Goal: Task Accomplishment & Management: Manage account settings

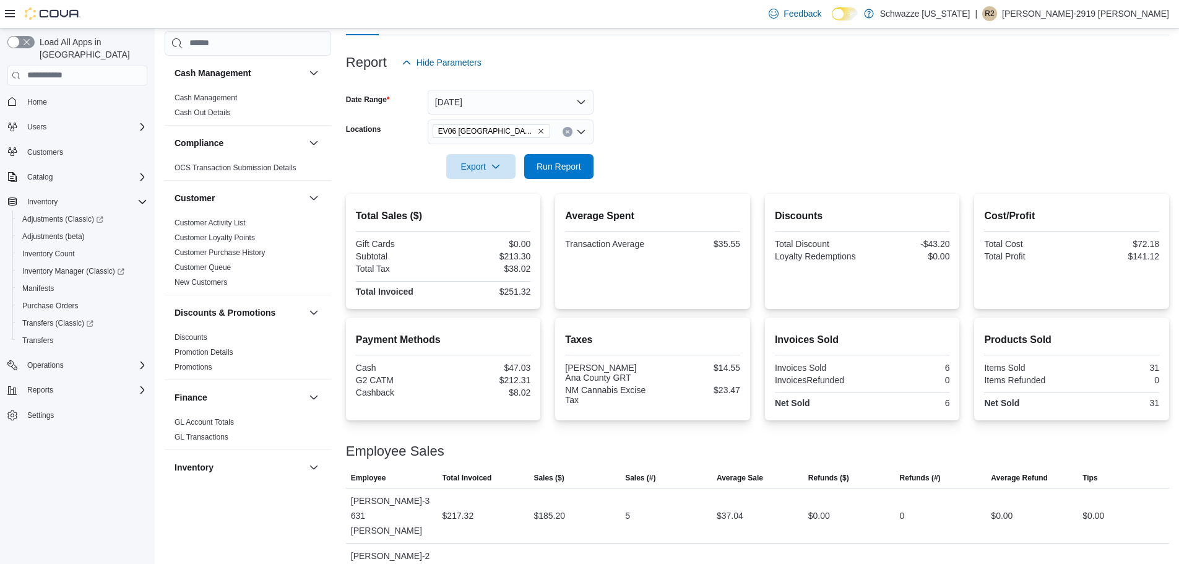
scroll to position [805, 0]
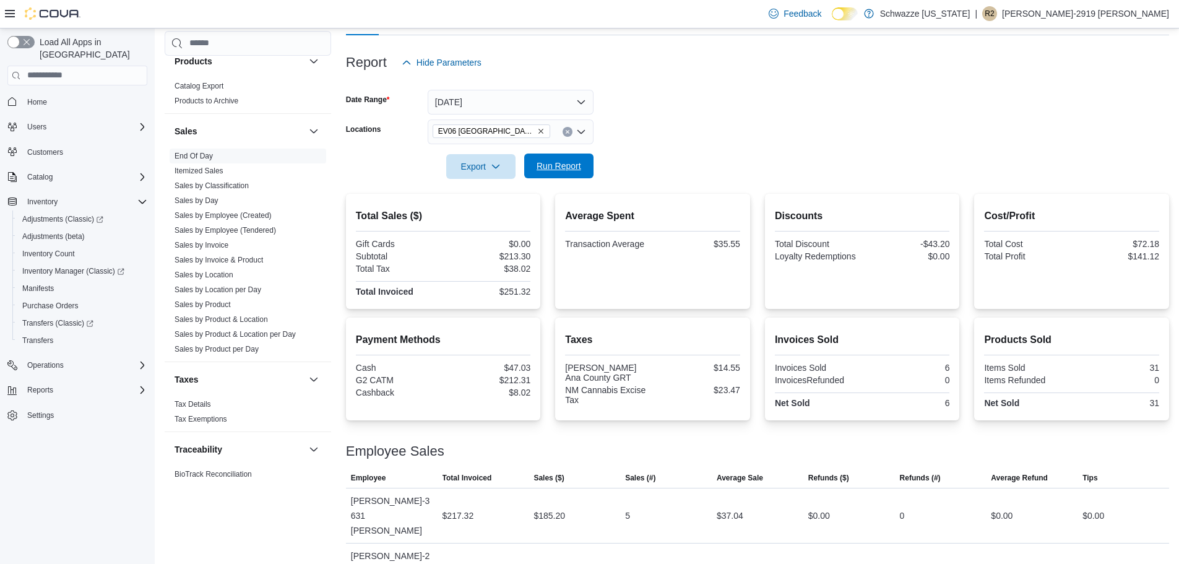
click at [569, 167] on span "Run Report" at bounding box center [559, 166] width 45 height 12
click at [563, 170] on span "Run Report" at bounding box center [559, 166] width 45 height 12
click at [139, 385] on icon "Complex example" at bounding box center [142, 390] width 10 height 10
click at [224, 272] on link "Sales by Location" at bounding box center [204, 274] width 59 height 9
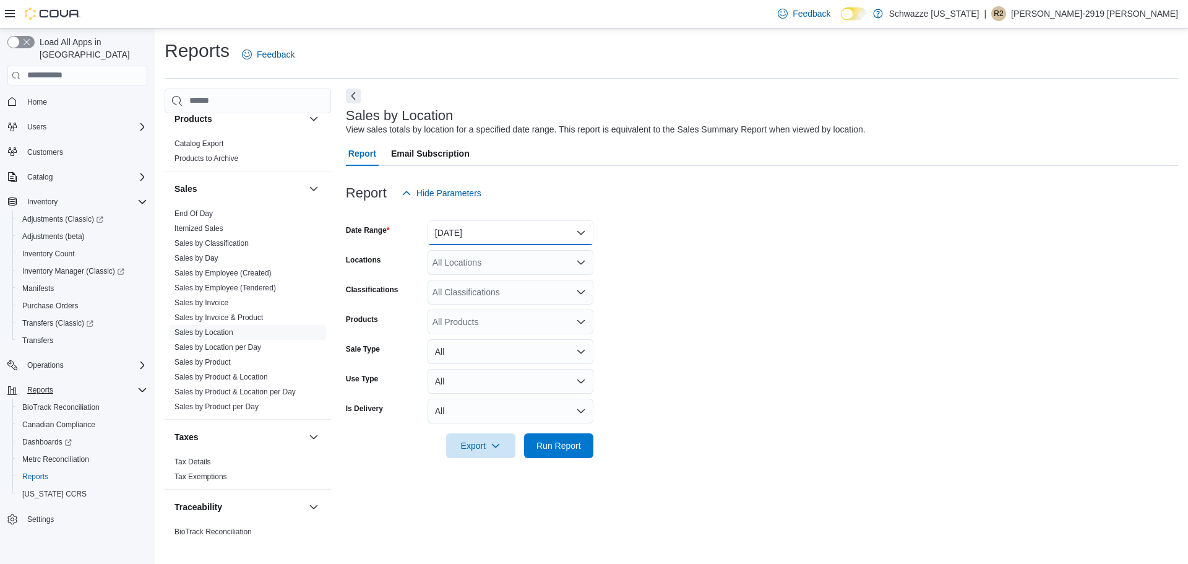
click at [503, 228] on button "[DATE]" at bounding box center [511, 232] width 166 height 25
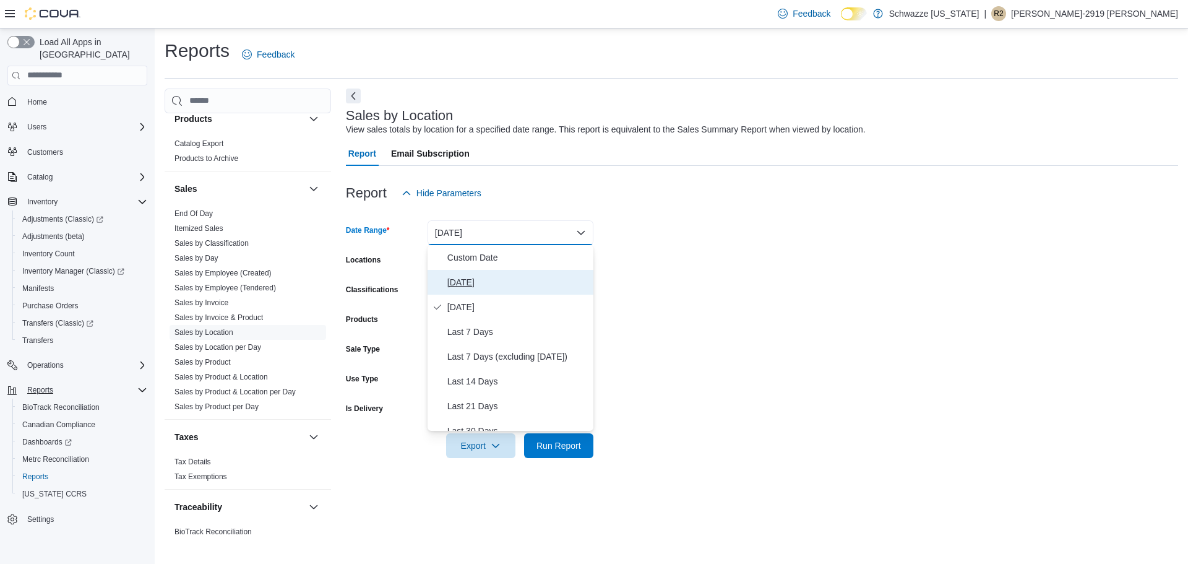
click at [478, 280] on span "[DATE]" at bounding box center [518, 282] width 141 height 15
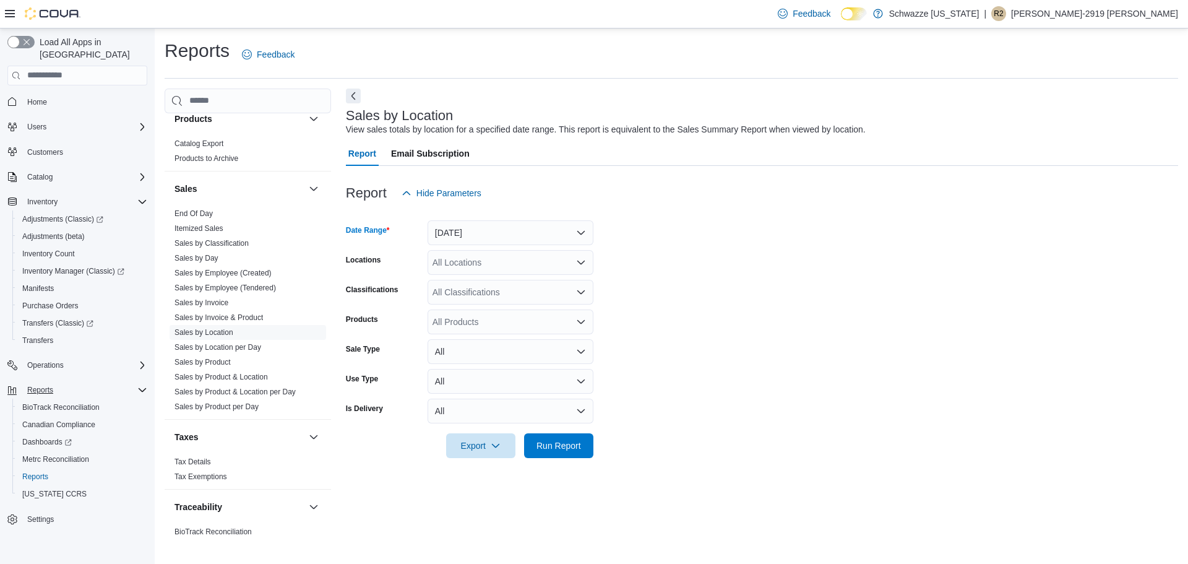
click at [519, 264] on div "All Locations" at bounding box center [511, 262] width 166 height 25
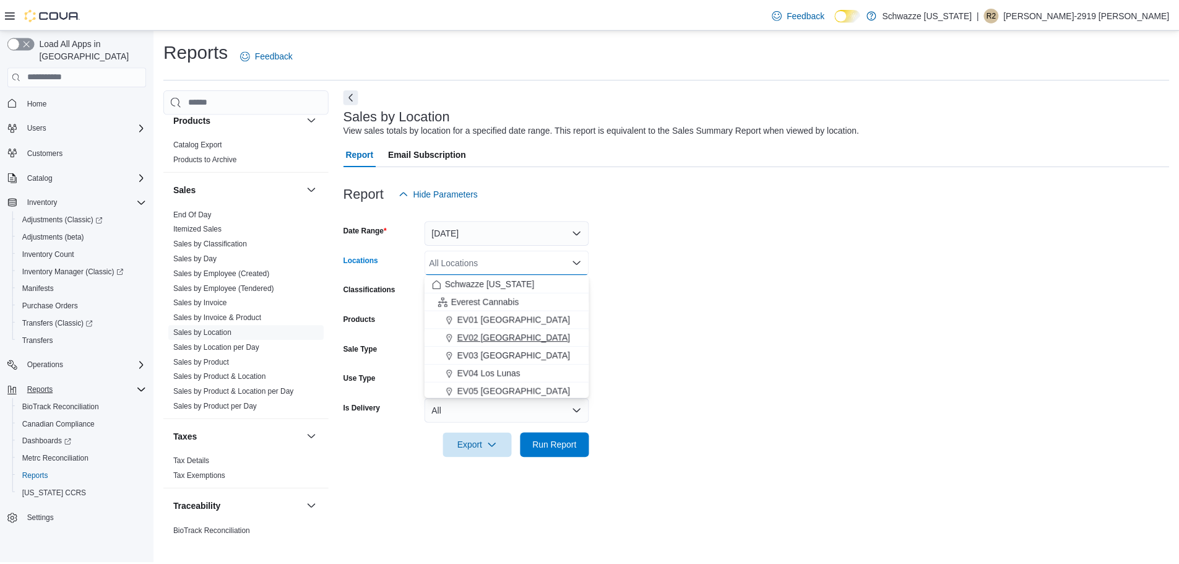
scroll to position [62, 0]
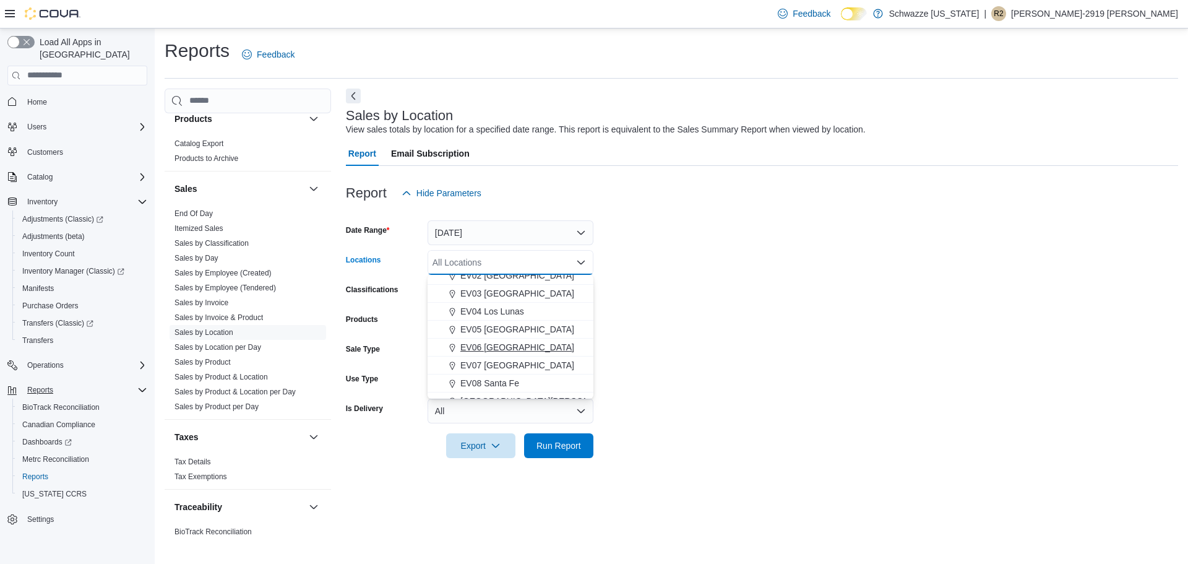
click at [513, 344] on span "EV06 [GEOGRAPHIC_DATA]" at bounding box center [518, 347] width 114 height 12
click at [664, 356] on form "Date Range [DATE] Locations [GEOGRAPHIC_DATA] [GEOGRAPHIC_DATA] [GEOGRAPHIC_DAT…" at bounding box center [762, 332] width 833 height 253
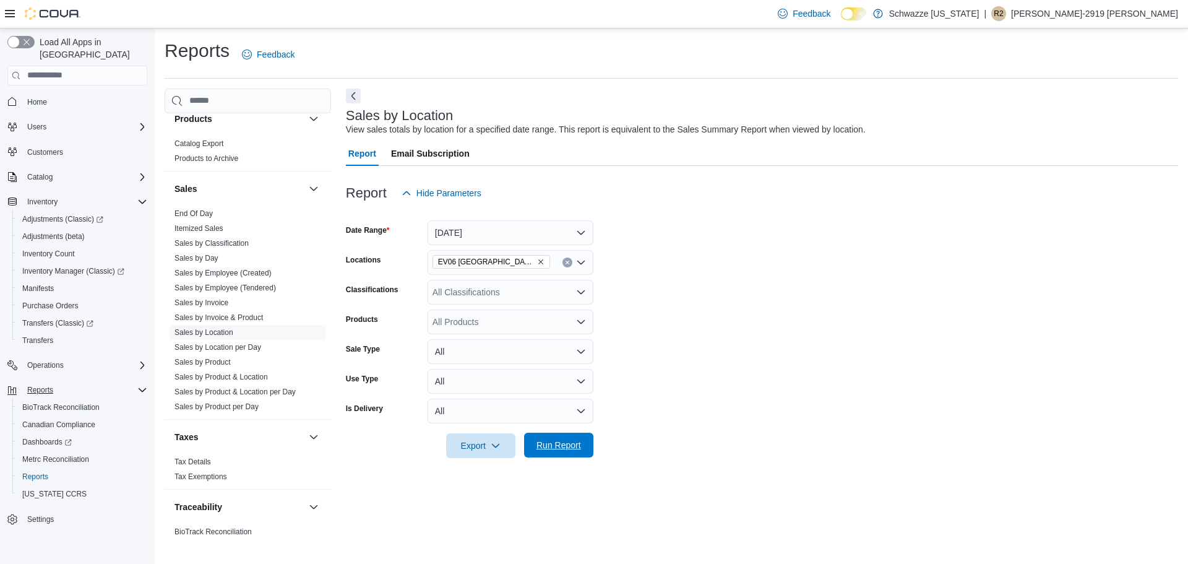
click at [584, 448] on span "Run Report" at bounding box center [559, 445] width 54 height 25
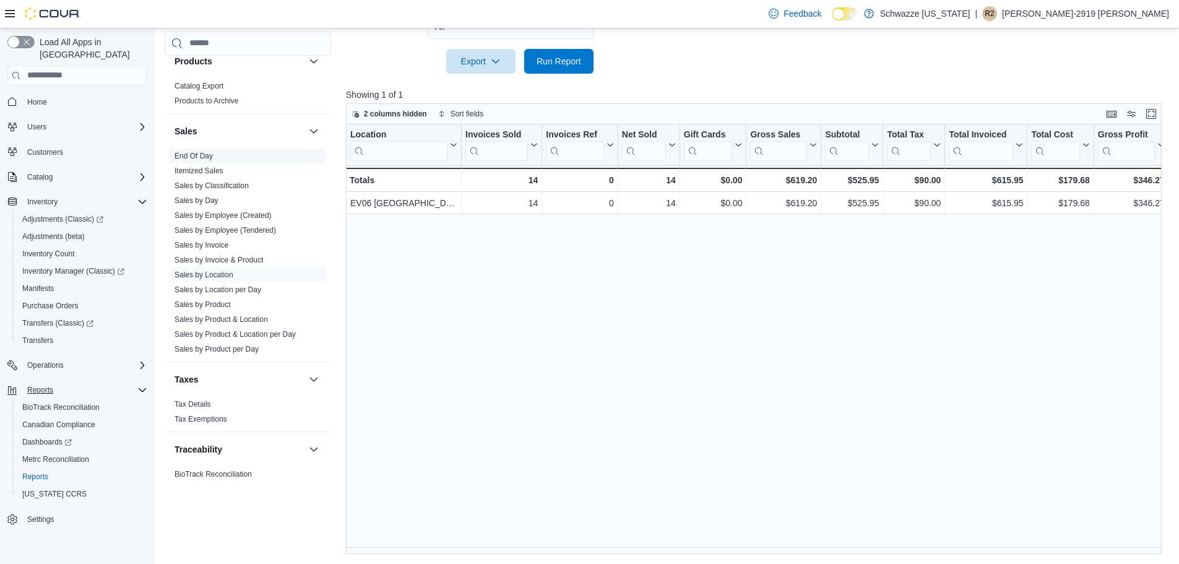
click at [203, 155] on link "End Of Day" at bounding box center [194, 156] width 38 height 9
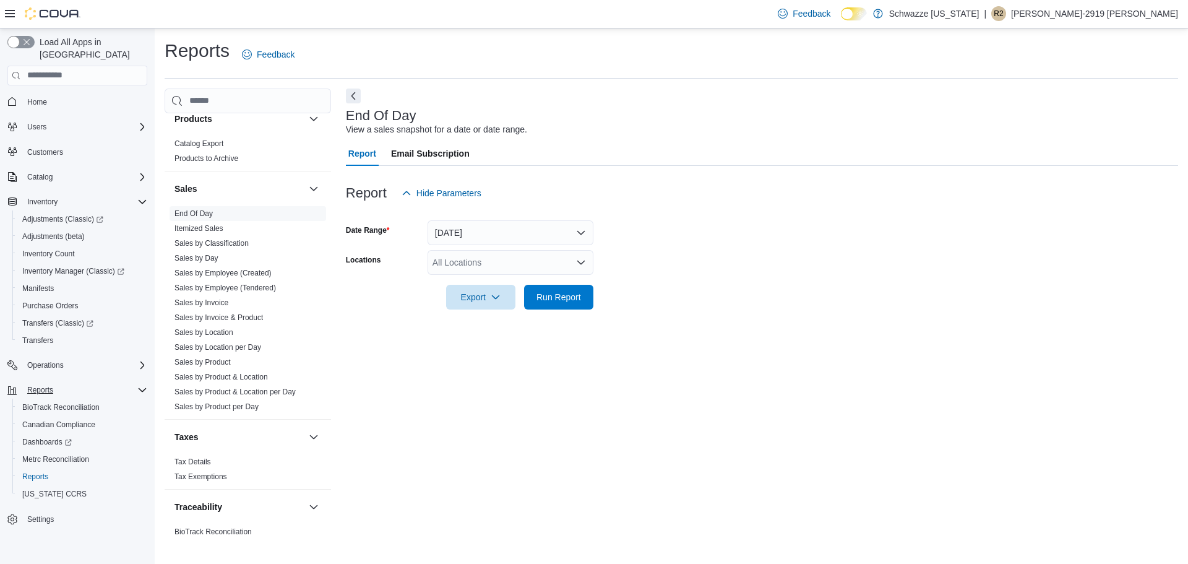
click at [502, 256] on div "All Locations" at bounding box center [511, 262] width 166 height 25
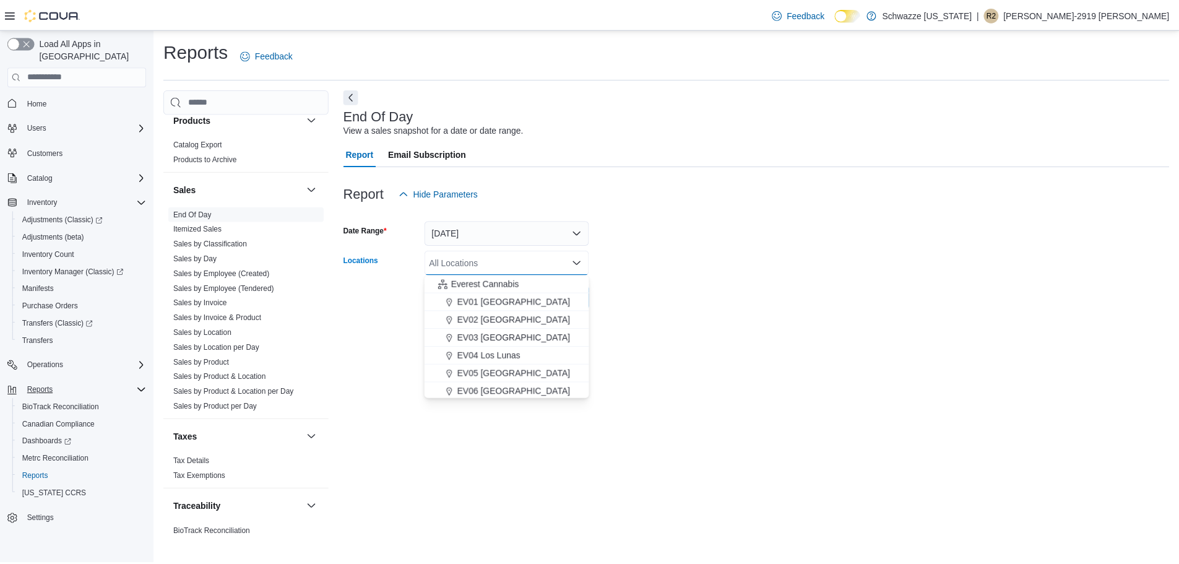
scroll to position [62, 0]
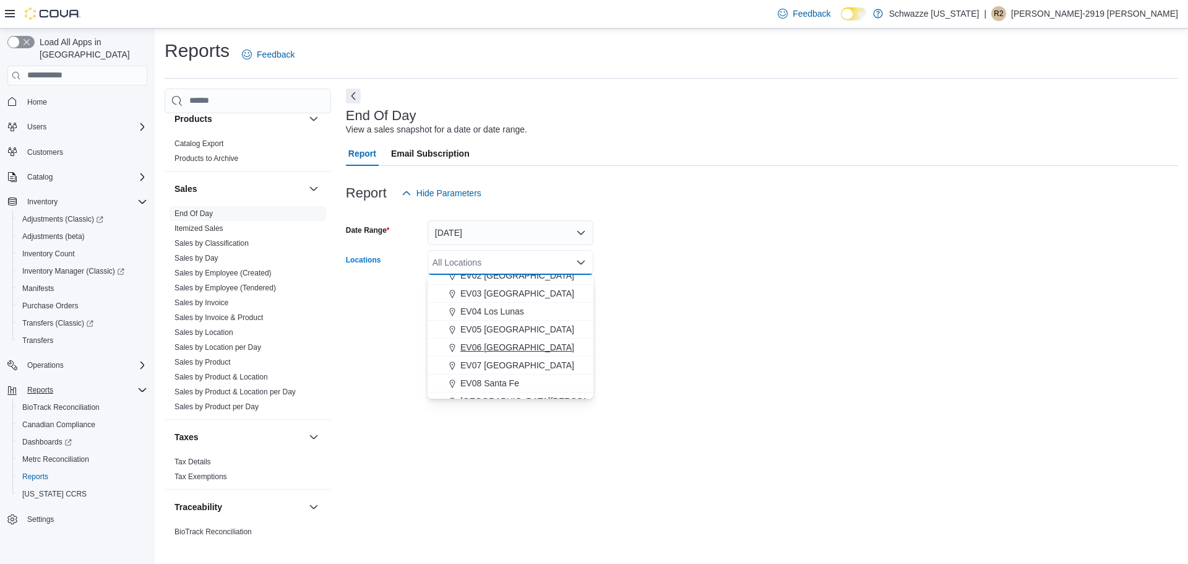
click at [534, 348] on span "EV06 [GEOGRAPHIC_DATA]" at bounding box center [518, 347] width 114 height 12
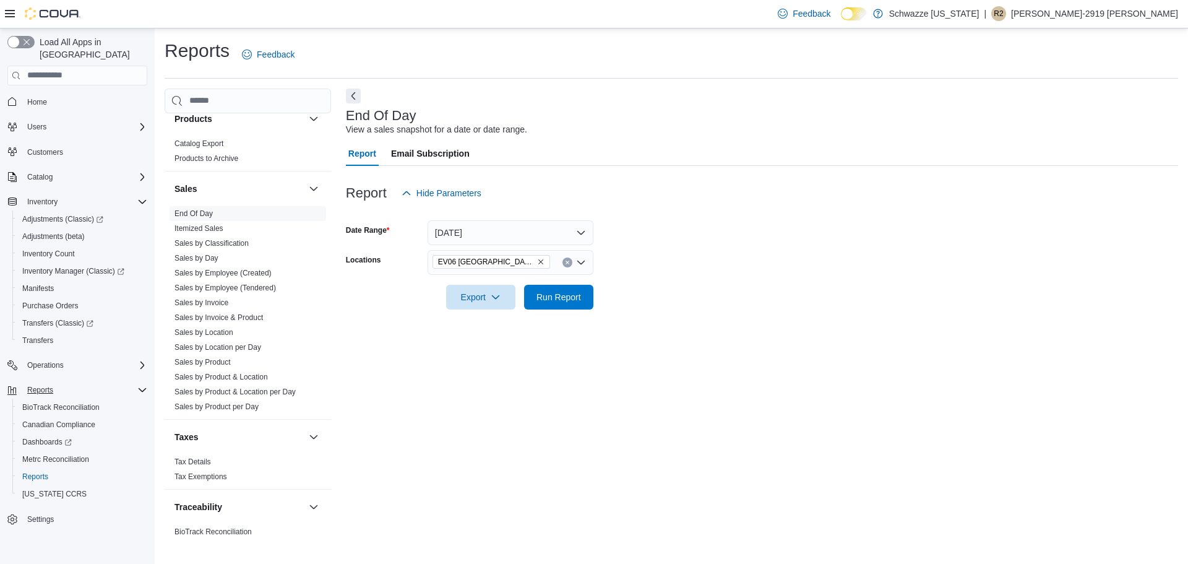
click at [687, 330] on div "End Of Day View a sales snapshot for a date or date range. Report Email Subscri…" at bounding box center [762, 313] width 833 height 448
click at [543, 296] on span "Run Report" at bounding box center [559, 296] width 45 height 12
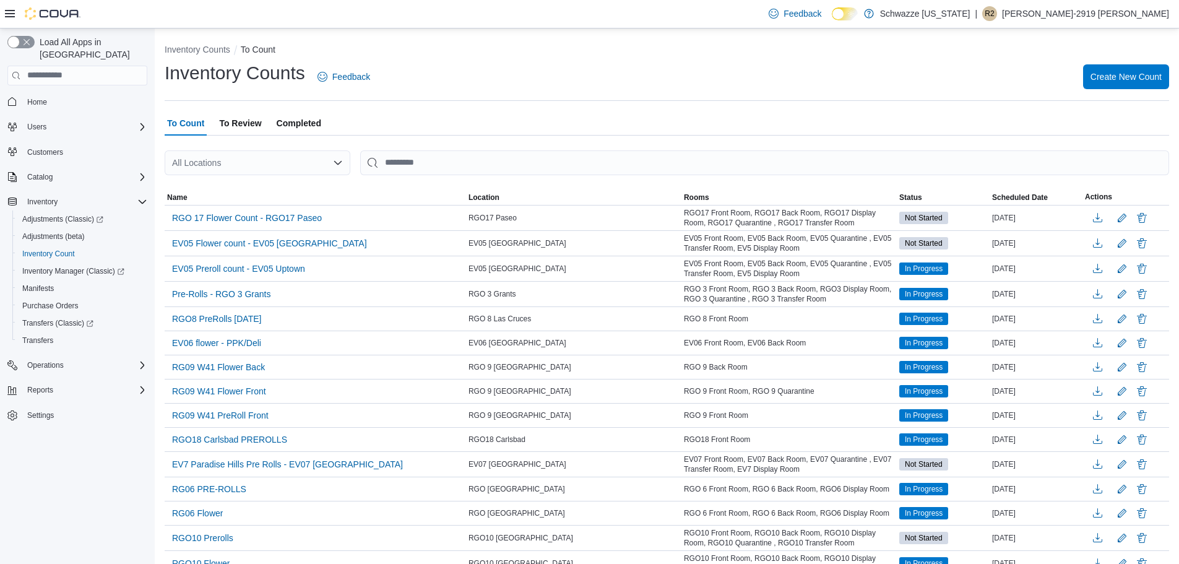
click at [311, 118] on span "Completed" at bounding box center [299, 123] width 45 height 25
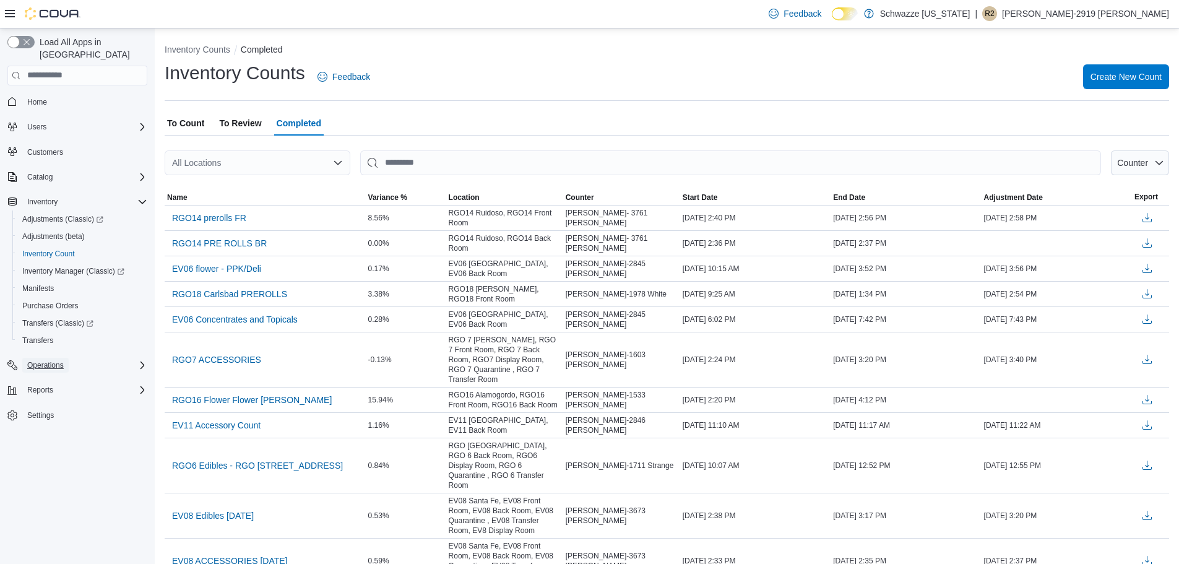
click at [46, 360] on span "Operations" at bounding box center [45, 365] width 37 height 10
click at [41, 378] on span "Cash Management" at bounding box center [53, 383] width 63 height 10
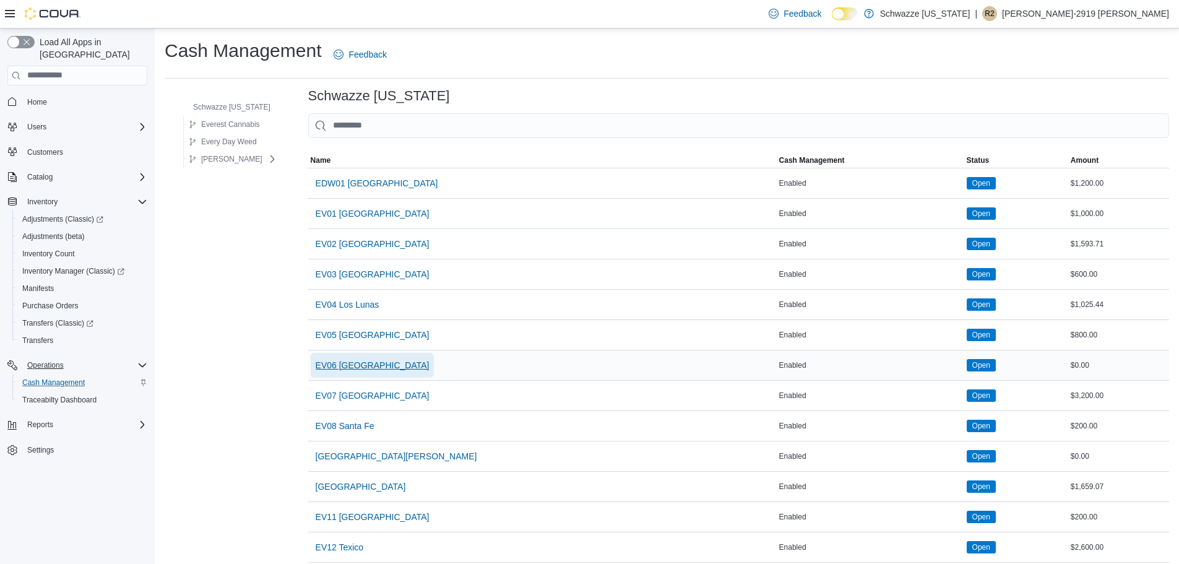
click at [374, 367] on span "EV06 [GEOGRAPHIC_DATA]" at bounding box center [373, 365] width 114 height 12
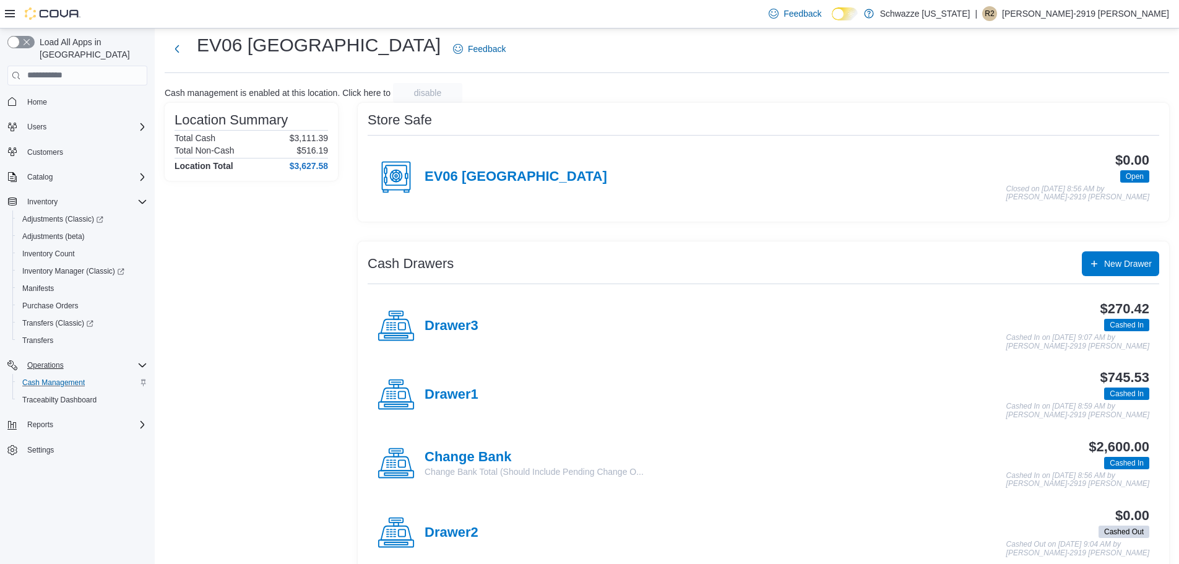
scroll to position [31, 0]
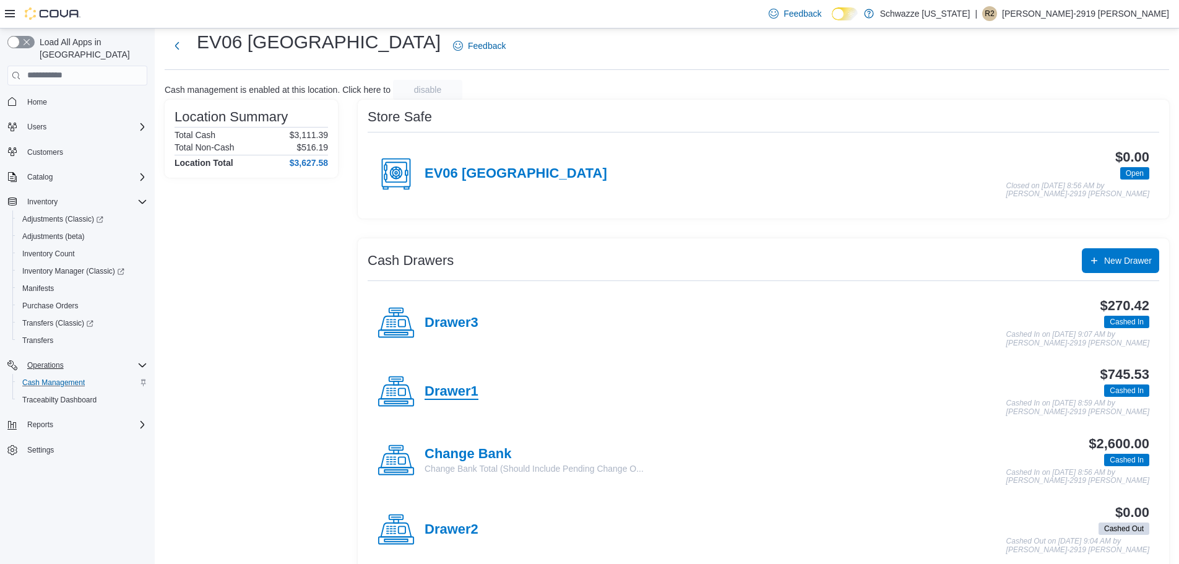
click at [452, 387] on h4 "Drawer1" at bounding box center [452, 392] width 54 height 16
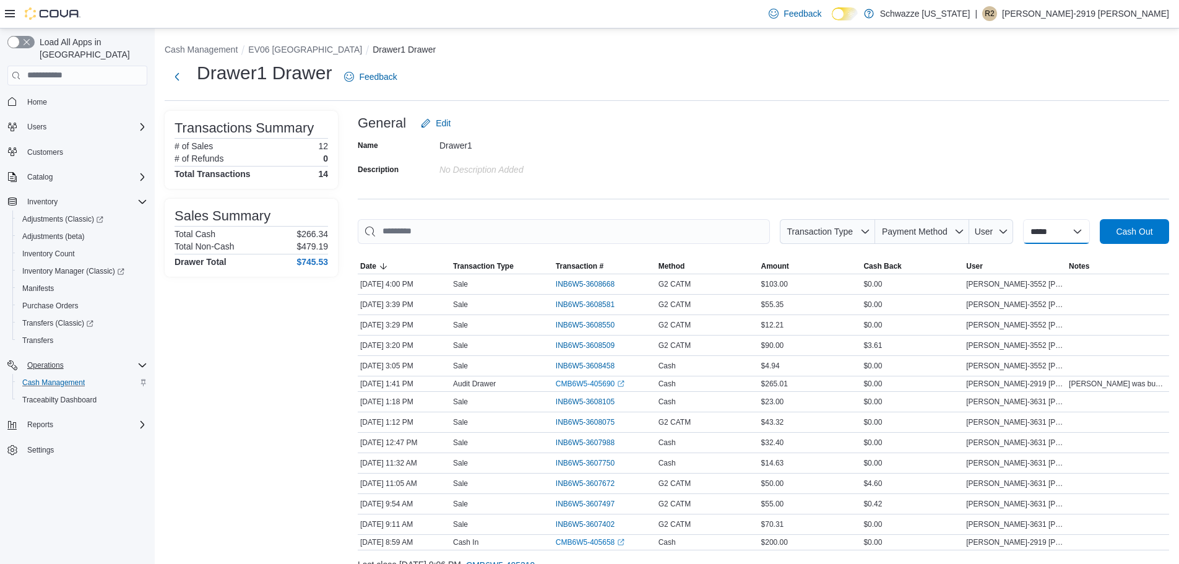
click at [1034, 231] on select "**********" at bounding box center [1056, 231] width 67 height 25
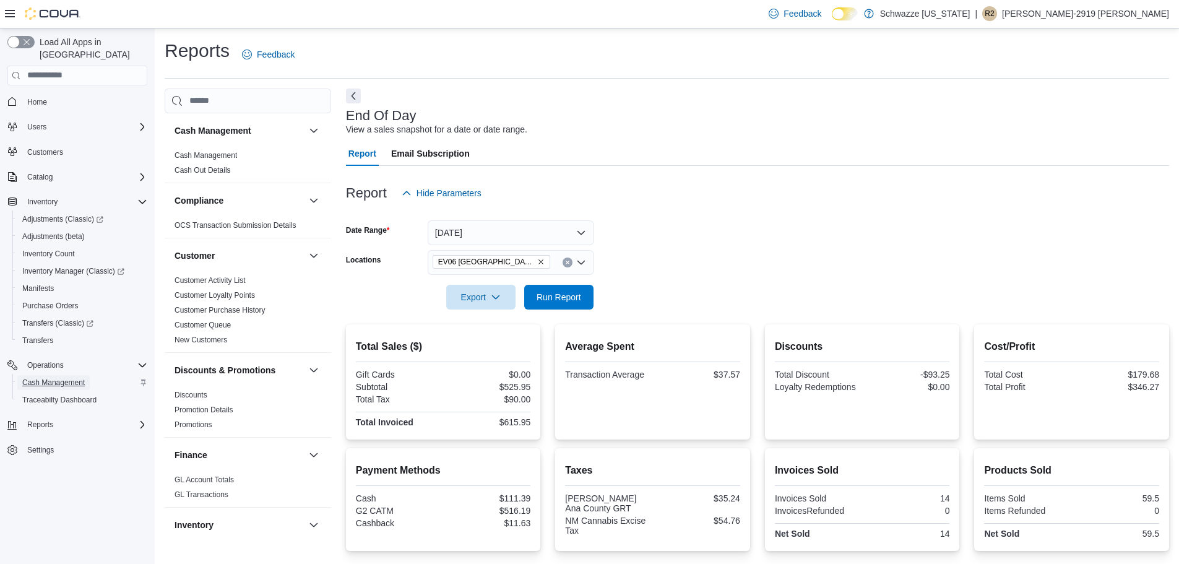
click at [65, 378] on span "Cash Management" at bounding box center [53, 383] width 63 height 10
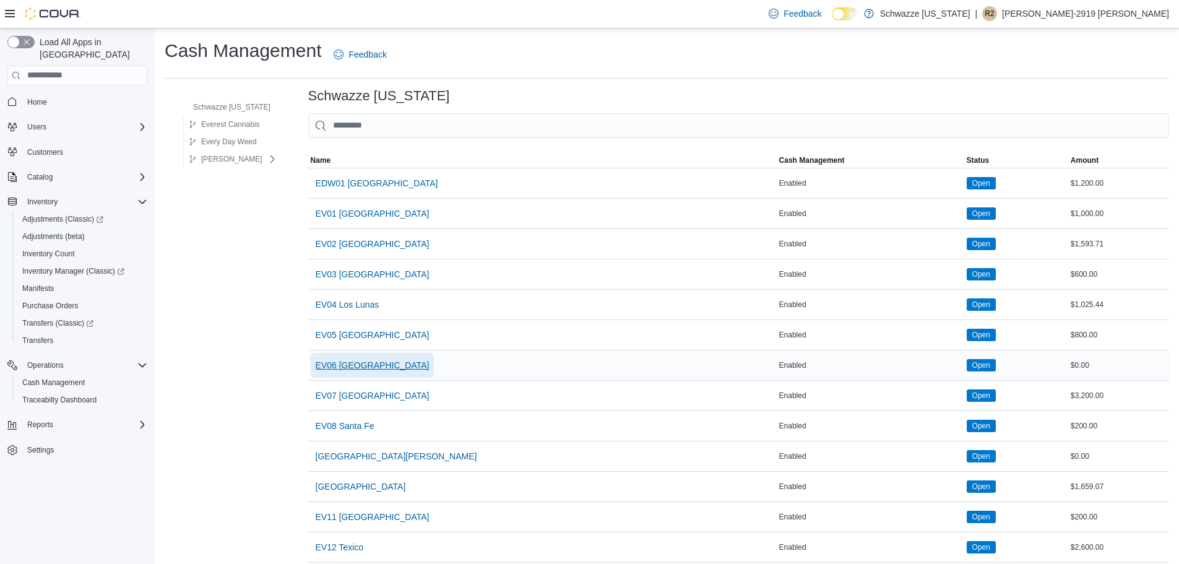
click at [374, 360] on span "EV06 [GEOGRAPHIC_DATA]" at bounding box center [373, 365] width 114 height 12
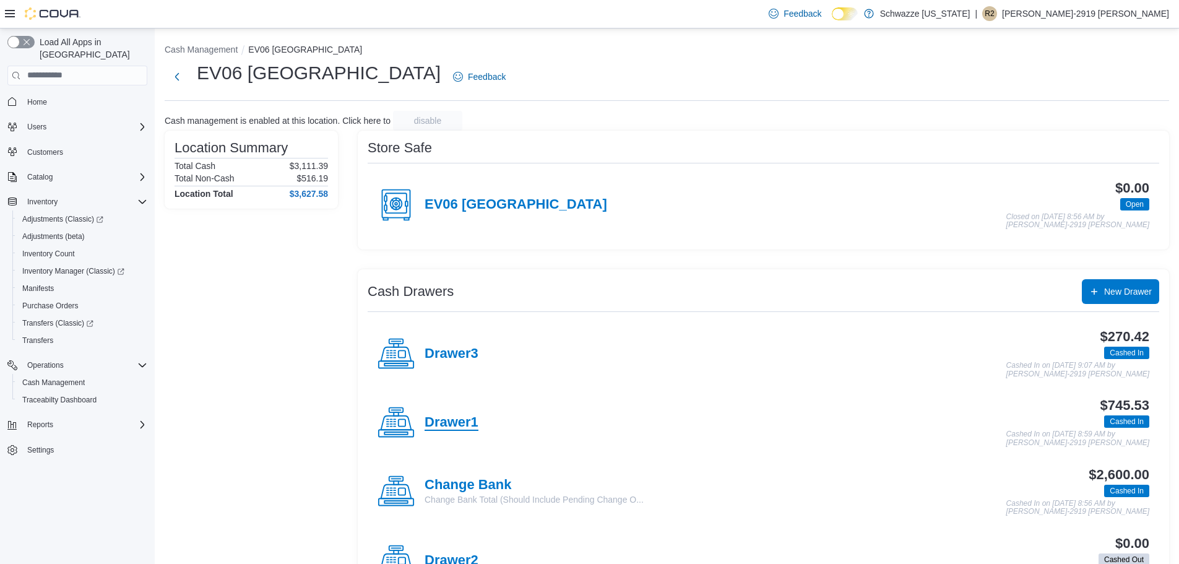
click at [468, 418] on h4 "Drawer1" at bounding box center [452, 423] width 54 height 16
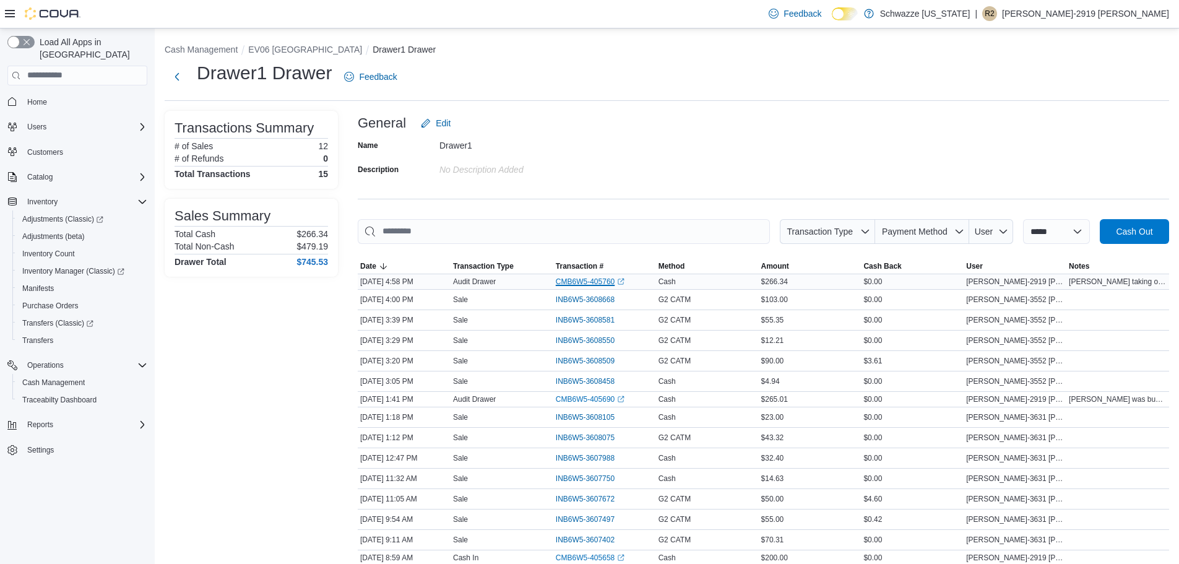
click at [582, 286] on link "CMB6W5-405760 (opens in a new tab or window)" at bounding box center [590, 282] width 69 height 10
